Goal: Information Seeking & Learning: Learn about a topic

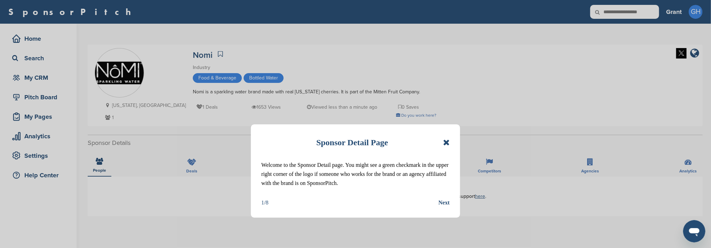
click at [447, 143] on icon at bounding box center [446, 142] width 7 height 8
